Goal: Task Accomplishment & Management: Complete application form

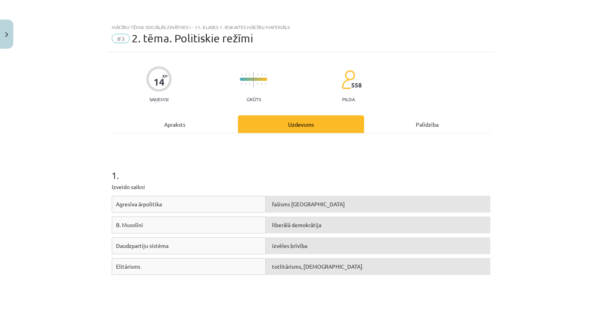
scroll to position [78, 0]
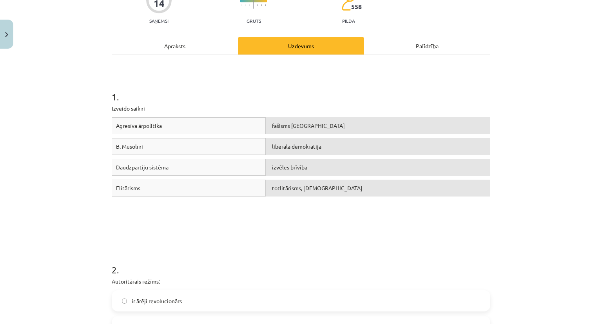
click at [285, 91] on h1 "1 ." at bounding box center [301, 90] width 379 height 24
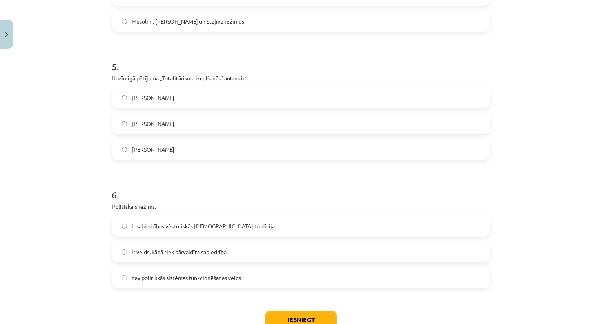
scroll to position [721, 0]
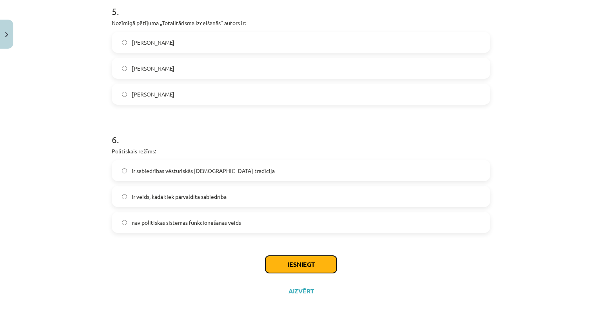
click at [285, 260] on button "Iesniegt" at bounding box center [300, 264] width 71 height 17
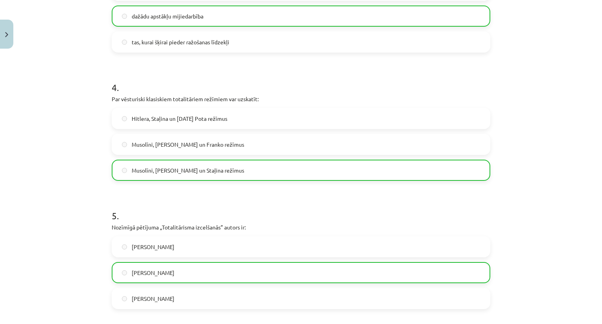
scroll to position [746, 0]
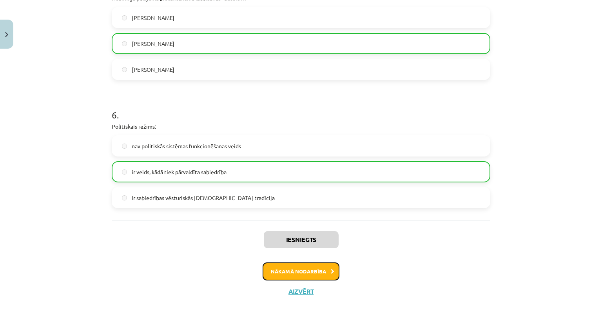
click at [279, 269] on button "Nākamā nodarbība" at bounding box center [301, 271] width 77 height 18
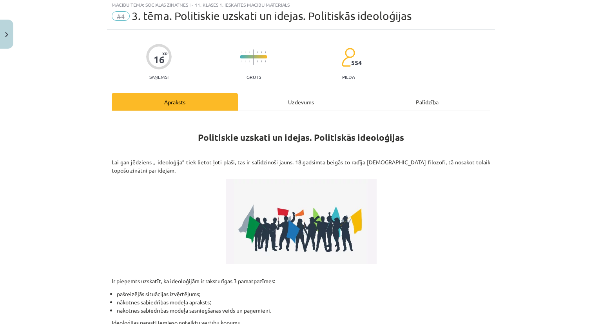
scroll to position [20, 0]
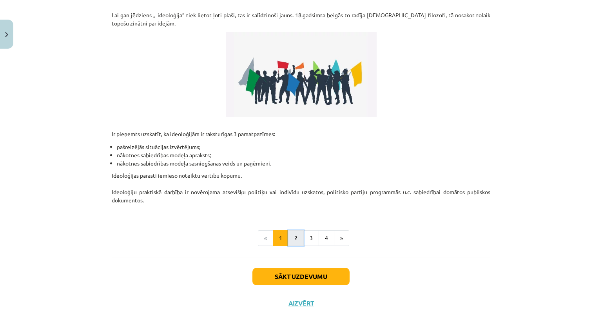
click at [296, 231] on button "2" at bounding box center [296, 238] width 16 height 16
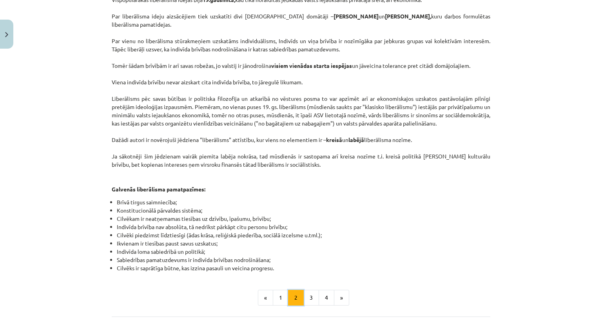
scroll to position [395, 0]
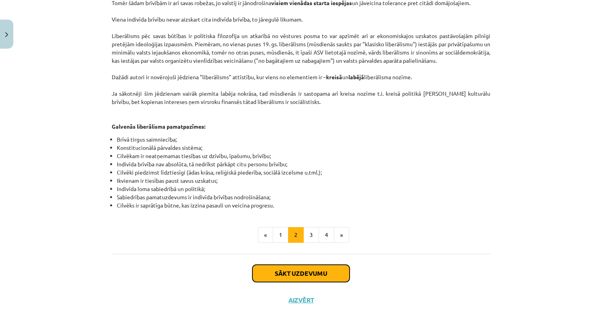
click at [281, 265] on button "Sākt uzdevumu" at bounding box center [300, 273] width 97 height 17
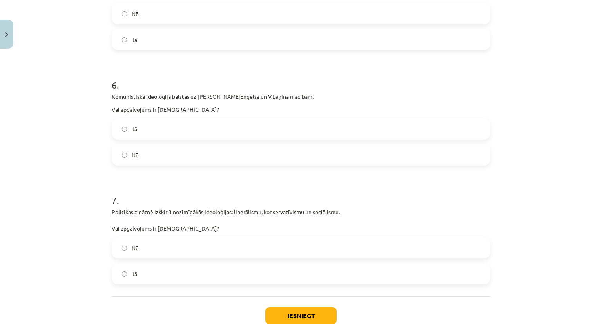
scroll to position [779, 0]
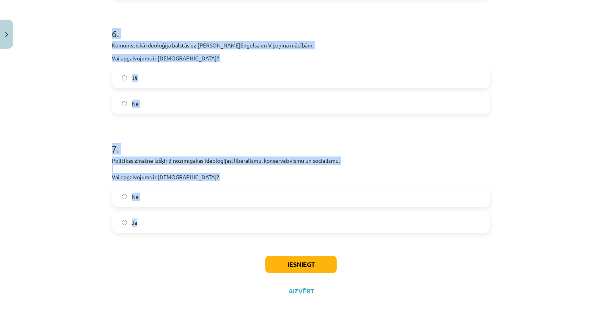
drag, startPoint x: 102, startPoint y: 64, endPoint x: 167, endPoint y: 238, distance: 185.4
click at [167, 238] on div "Mācību tēma: Sociālās zinātnes i - 11. klases 1. ieskaites mācību materiāls #4 …" at bounding box center [301, 162] width 602 height 324
copy form "2 . Komunism pamatā ir mācība par bežšķiru sabiedrību. Vai apgalvojums ir [DEMO…"
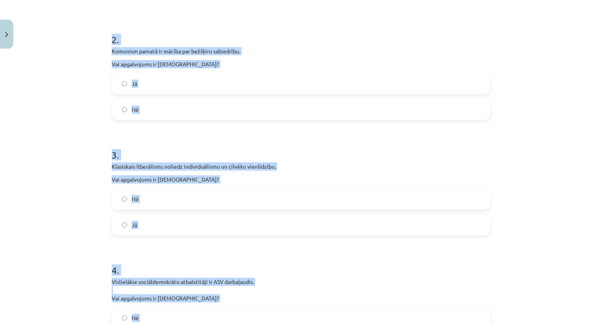
click at [65, 161] on div "Mācību tēma: Sociālās zinātnes i - 11. klases 1. ieskaites mācību materiāls #4 …" at bounding box center [301, 162] width 602 height 324
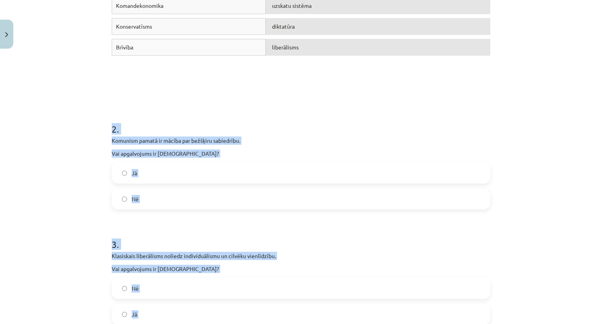
scroll to position [191, 0]
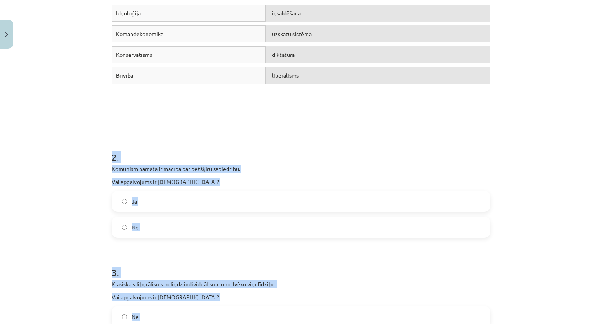
click at [126, 203] on label "Jā" at bounding box center [300, 201] width 377 height 20
click at [97, 197] on div "Mācību tēma: Sociālās zinātnes i - 11. klases 1. ieskaites mācību materiāls #4 …" at bounding box center [301, 162] width 602 height 324
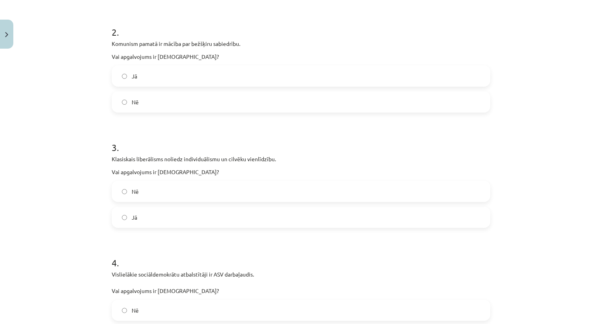
scroll to position [387, 0]
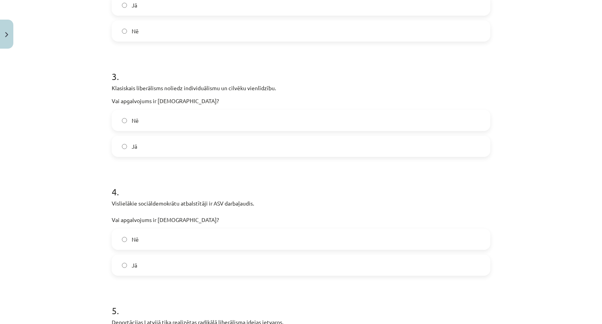
click at [123, 123] on label "Nē" at bounding box center [300, 121] width 377 height 20
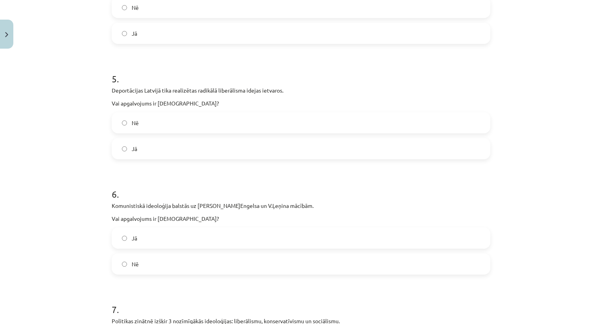
scroll to position [622, 0]
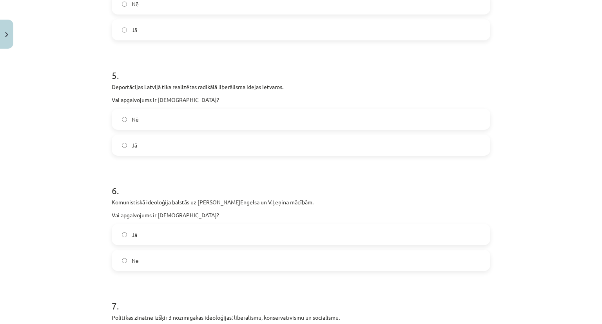
click at [125, 121] on label "Nē" at bounding box center [300, 119] width 377 height 20
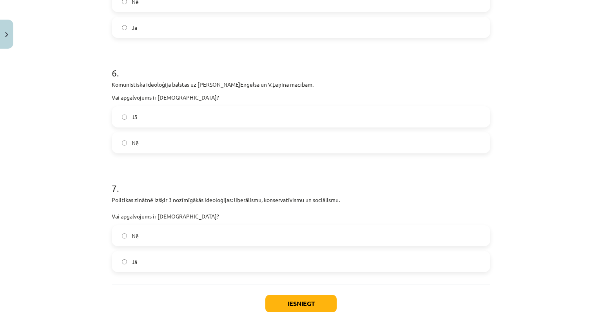
click at [125, 118] on label "Jā" at bounding box center [300, 117] width 377 height 20
click at [116, 261] on label "Jā" at bounding box center [300, 262] width 377 height 20
click at [280, 304] on button "Iesniegt" at bounding box center [300, 303] width 71 height 17
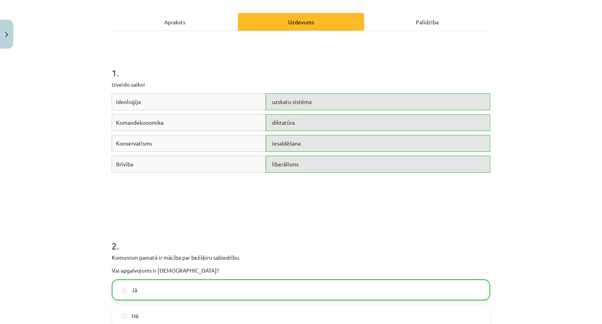
scroll to position [87, 0]
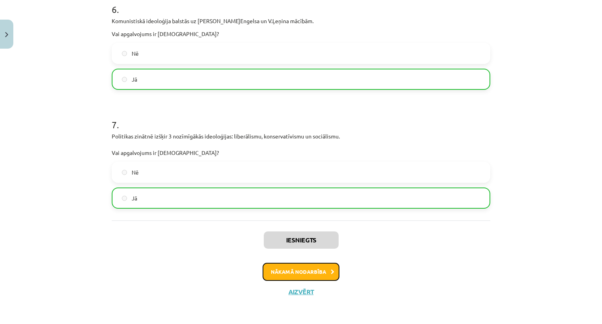
click at [314, 265] on button "Nākamā nodarbība" at bounding box center [301, 272] width 77 height 18
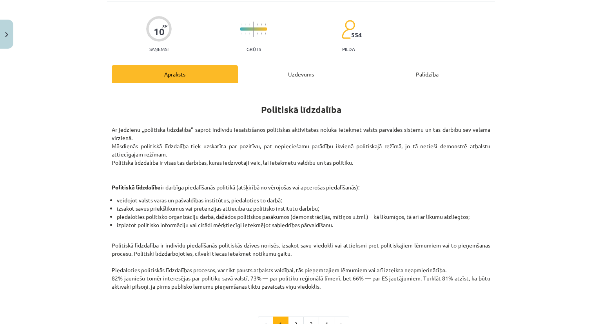
scroll to position [20, 0]
